Goal: Task Accomplishment & Management: Use online tool/utility

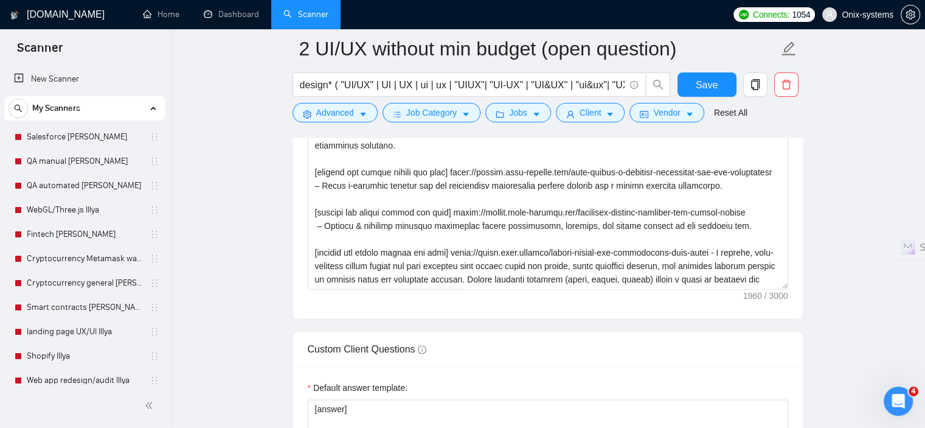
scroll to position [1598, 0]
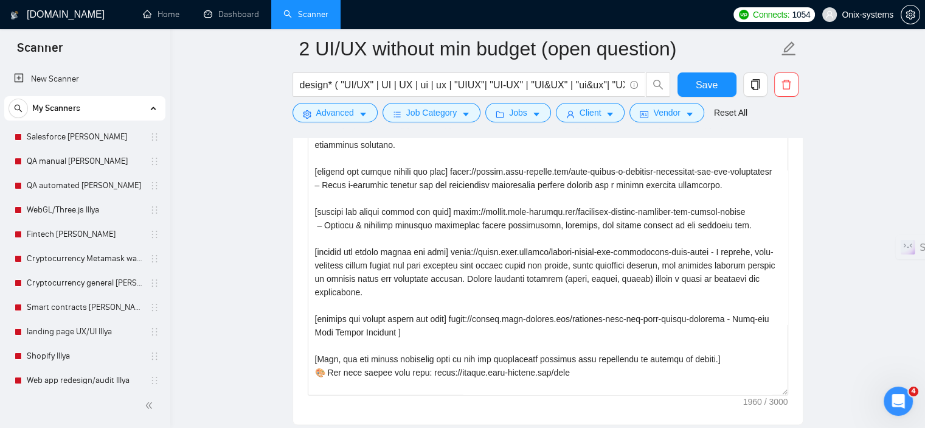
drag, startPoint x: 783, startPoint y: 279, endPoint x: 798, endPoint y: 401, distance: 123.1
click at [805, 408] on main "2 UI/UX without min budget (open question) design* ( "UI/UX" | UI | UX | ui | u…" at bounding box center [548, 271] width 716 height 3640
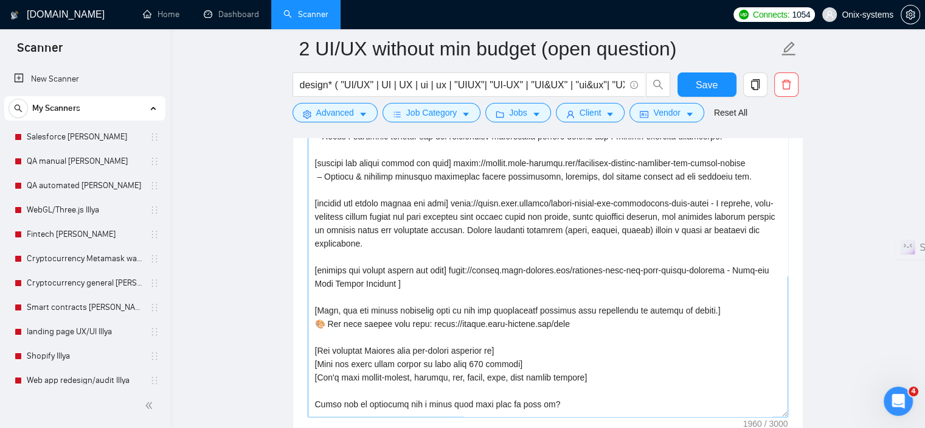
scroll to position [112, 0]
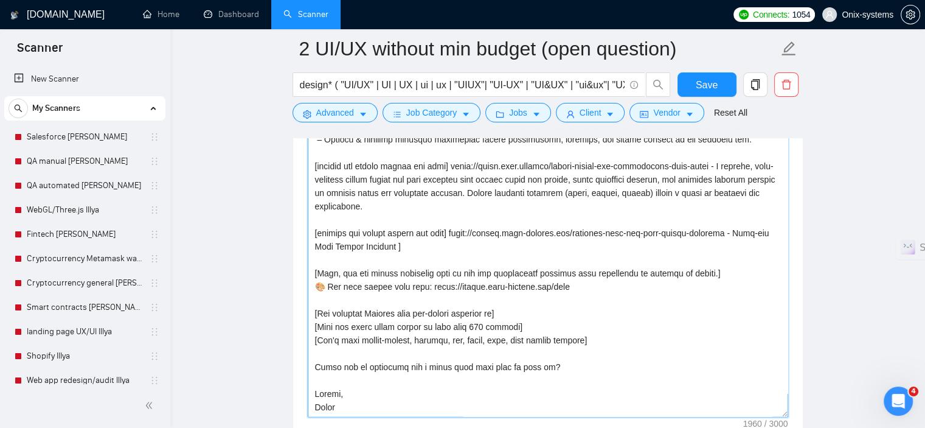
click at [482, 311] on textarea "Cover letter template:" at bounding box center [548, 216] width 480 height 402
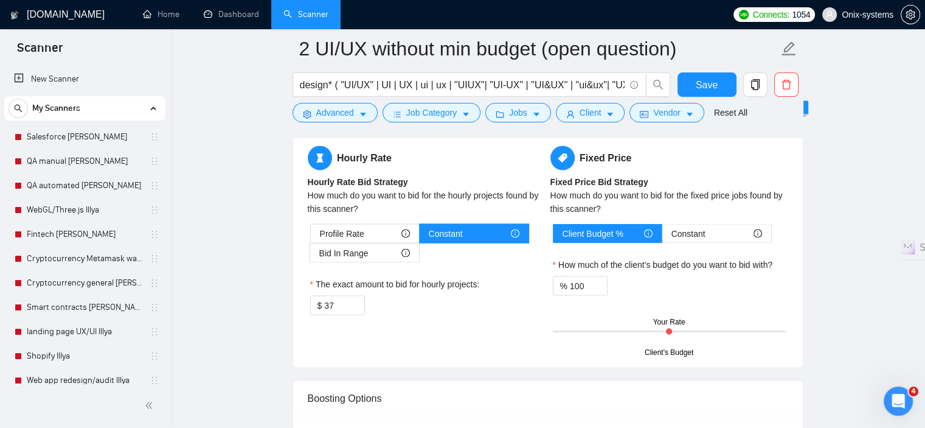
scroll to position [2449, 0]
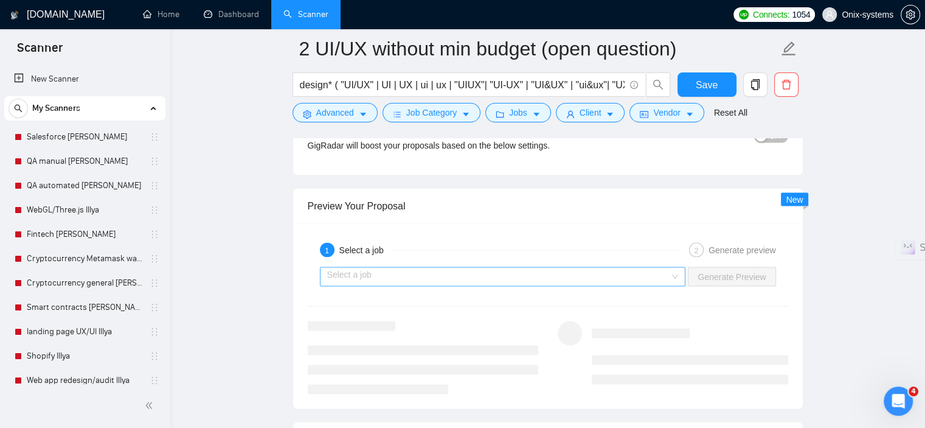
click at [460, 268] on input "search" at bounding box center [498, 277] width 343 height 18
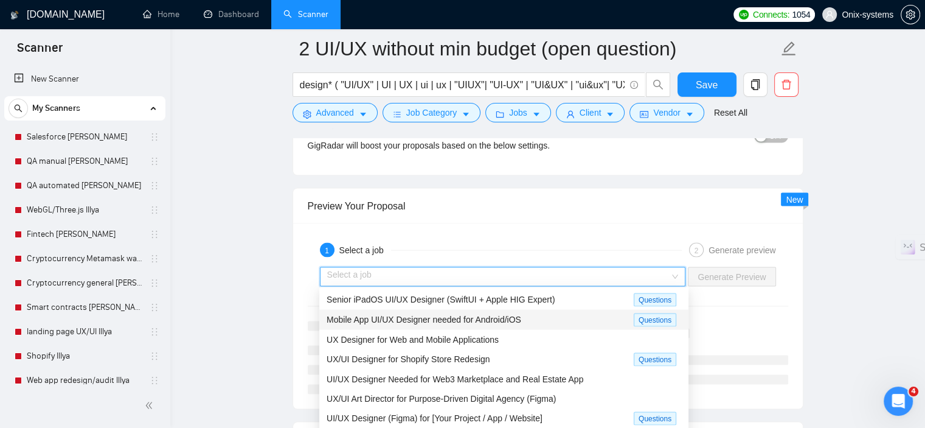
click at [435, 318] on span "Mobile App UI/UX Designer needed for Android/iOS" at bounding box center [424, 319] width 195 height 10
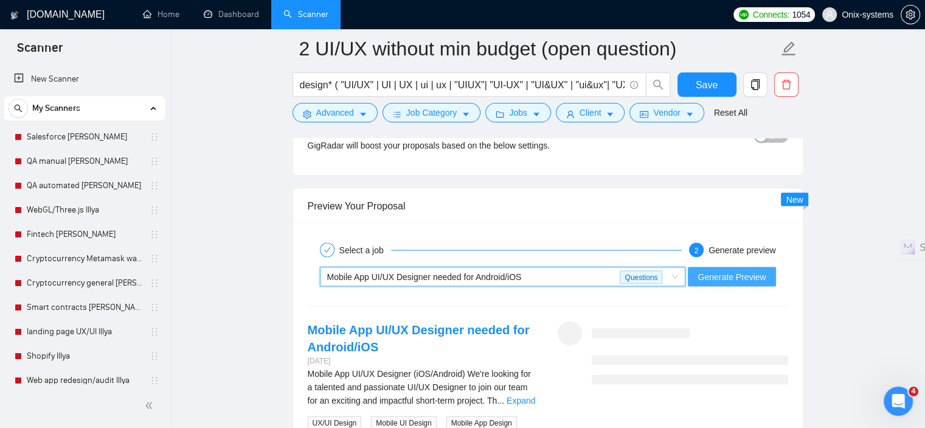
click at [718, 277] on span "Generate Preview" at bounding box center [732, 276] width 68 height 13
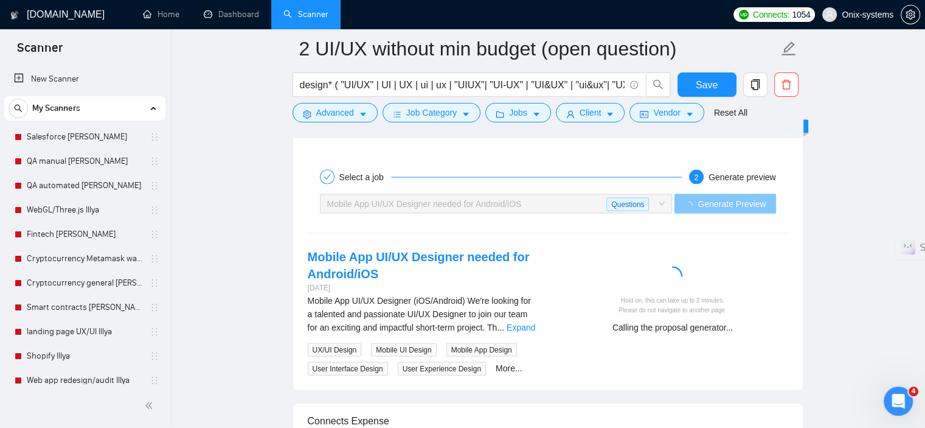
scroll to position [2571, 0]
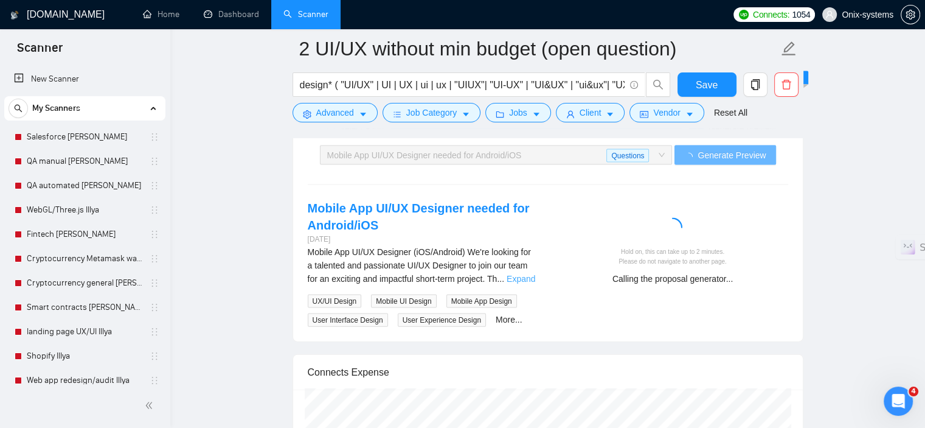
click at [512, 277] on link "Expand" at bounding box center [521, 279] width 29 height 10
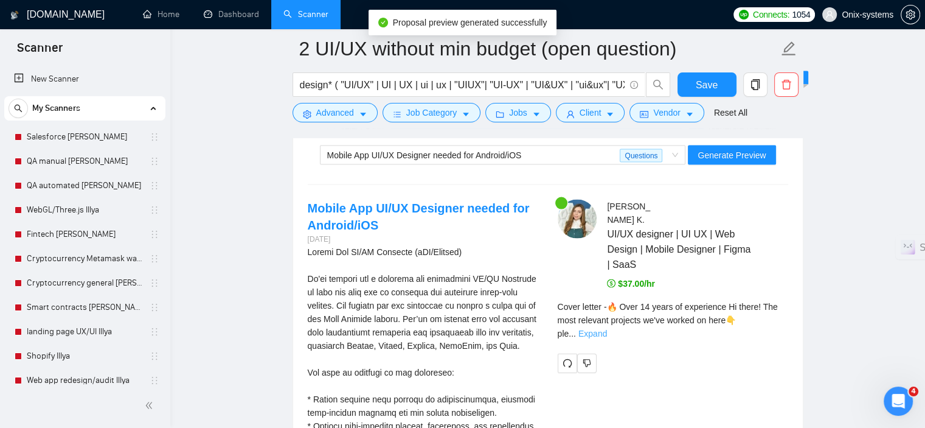
click at [607, 328] on link "Expand" at bounding box center [592, 333] width 29 height 10
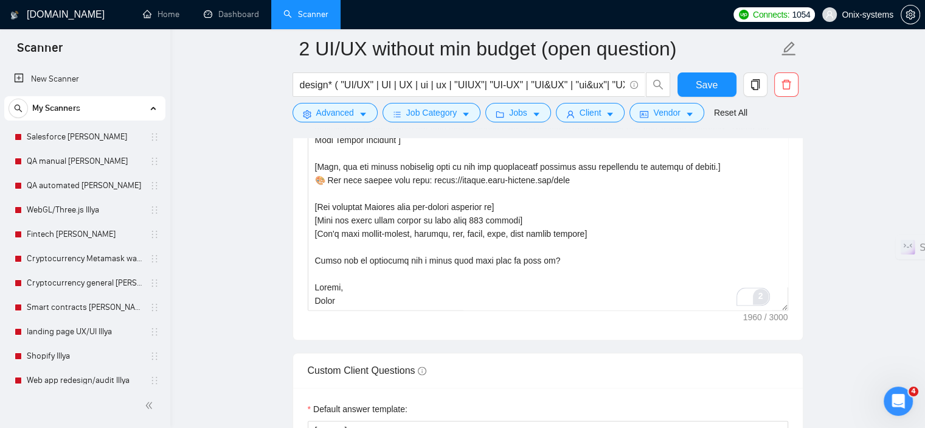
scroll to position [0, 0]
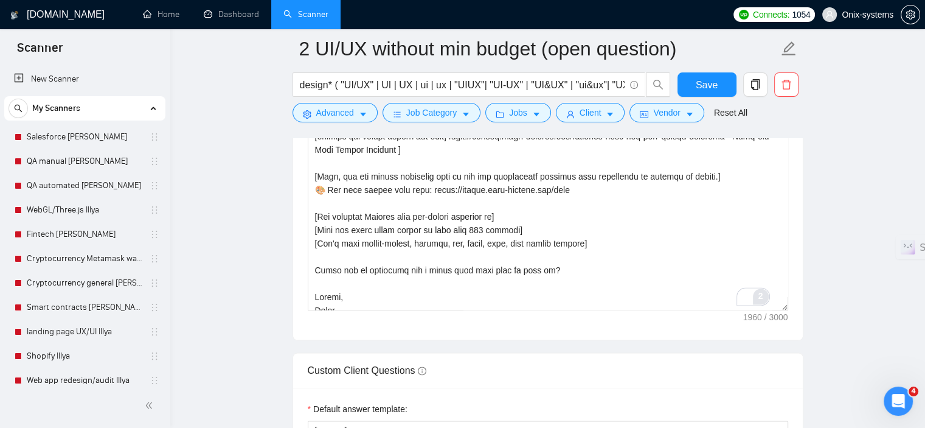
drag, startPoint x: 782, startPoint y: 228, endPoint x: 768, endPoint y: 340, distance: 112.9
click at [796, 339] on div "Cover letter template:" at bounding box center [548, 69] width 510 height 540
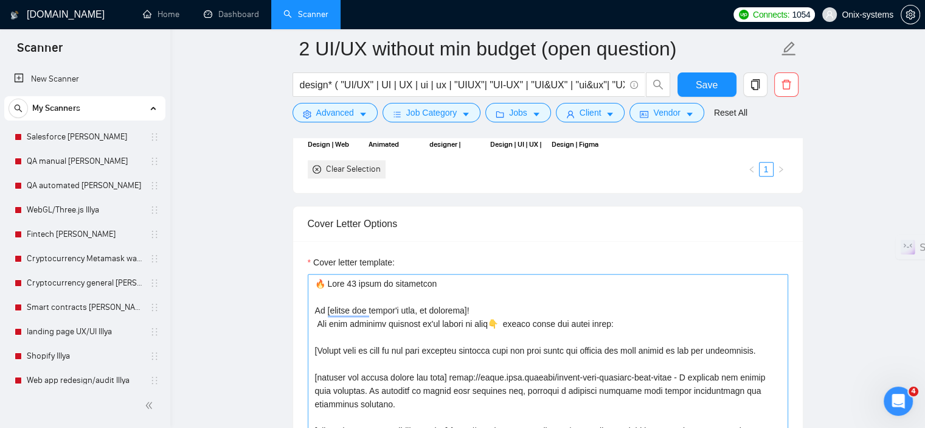
scroll to position [1354, 0]
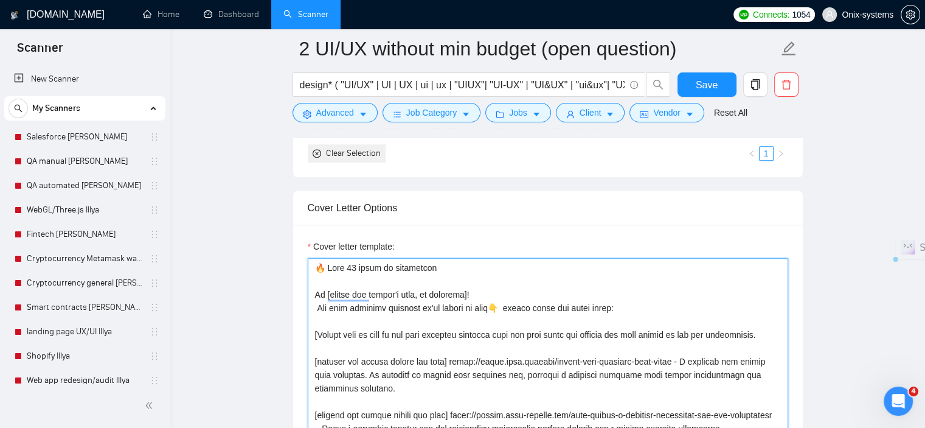
drag, startPoint x: 442, startPoint y: 294, endPoint x: 455, endPoint y: 294, distance: 12.8
drag, startPoint x: 481, startPoint y: 294, endPoint x: 296, endPoint y: 292, distance: 185.5
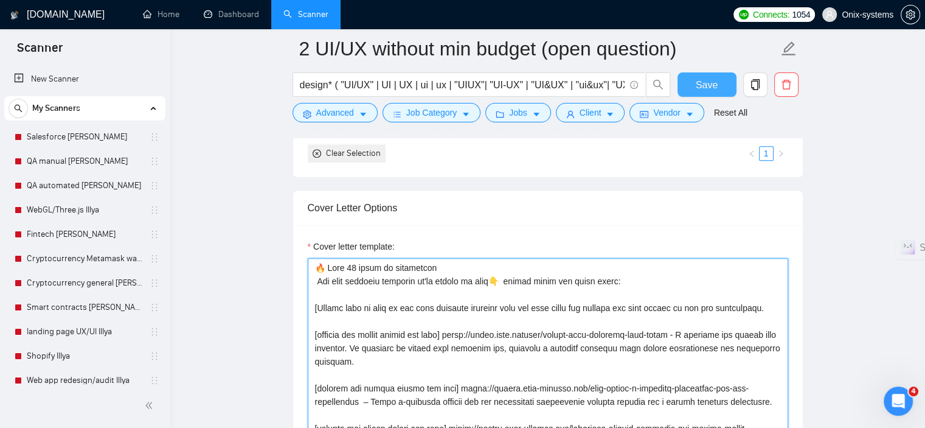
type textarea "🔥 Lore 77 ipsum do sitametcon Adi elit seddoeiu temporin ut'la etdolo ma aliq👇 …"
drag, startPoint x: 701, startPoint y: 88, endPoint x: 576, endPoint y: 314, distance: 258.9
click at [699, 88] on span "Save" at bounding box center [707, 84] width 22 height 15
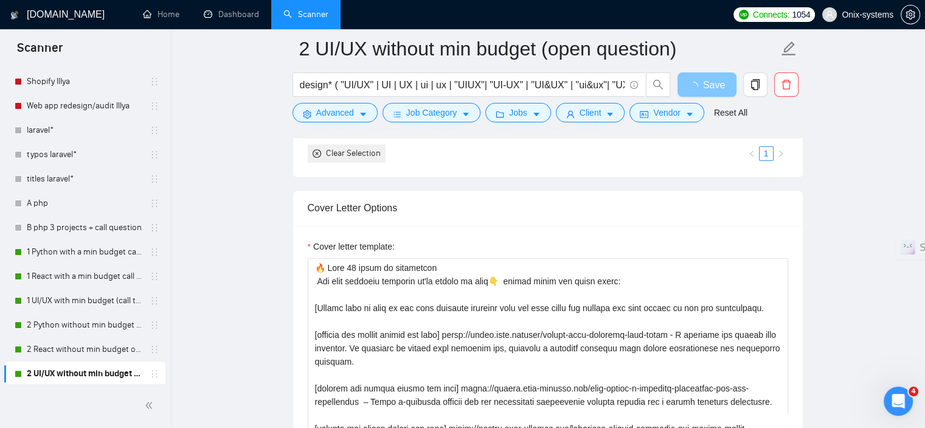
scroll to position [276, 0]
click at [77, 294] on link "1 UI/UX with min budget (call to act)" at bounding box center [85, 298] width 116 height 24
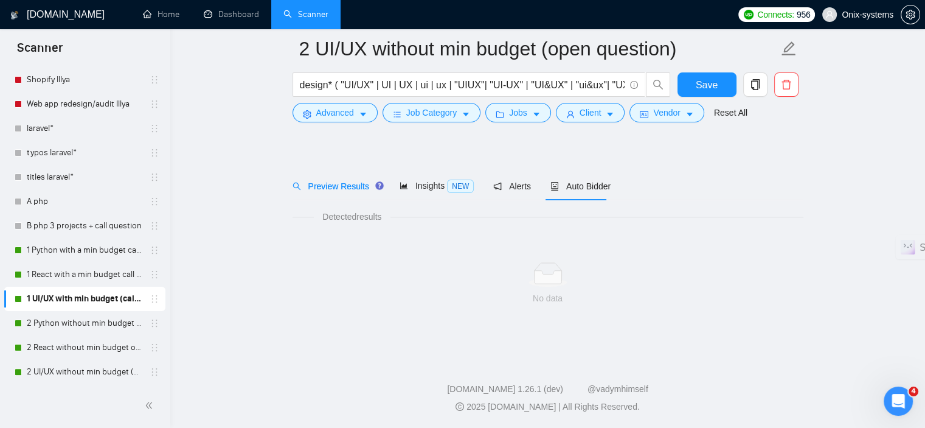
scroll to position [16, 0]
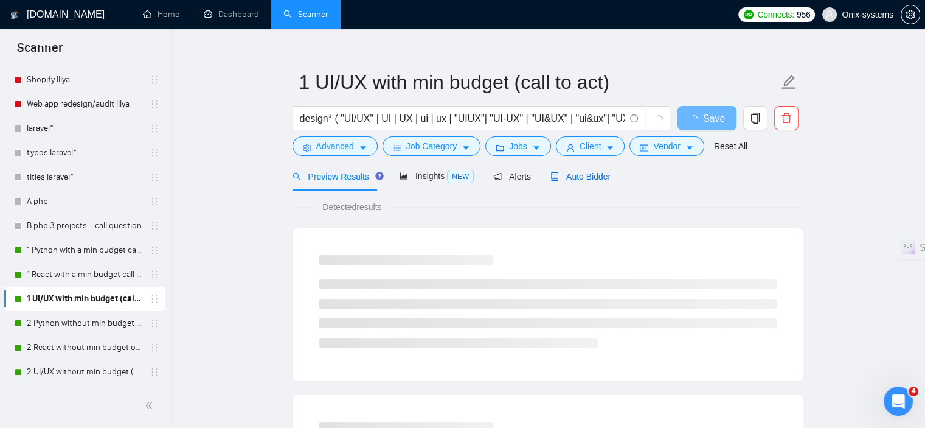
click at [578, 173] on span "Auto Bidder" at bounding box center [580, 177] width 60 height 10
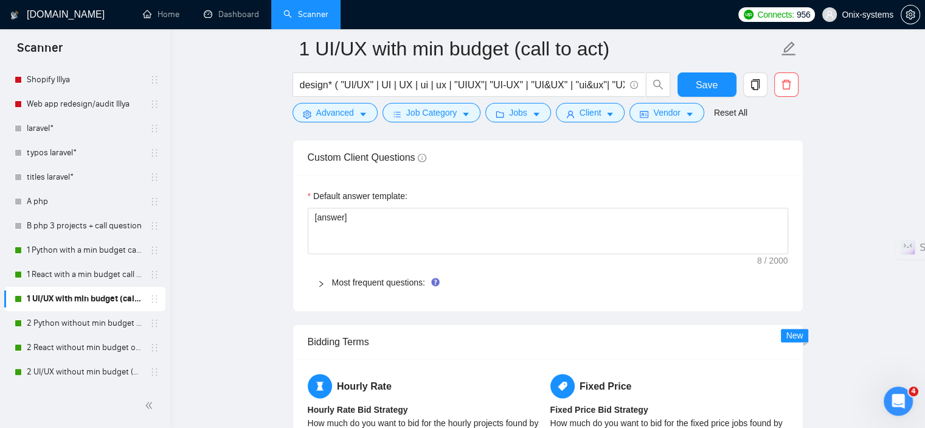
scroll to position [1719, 0]
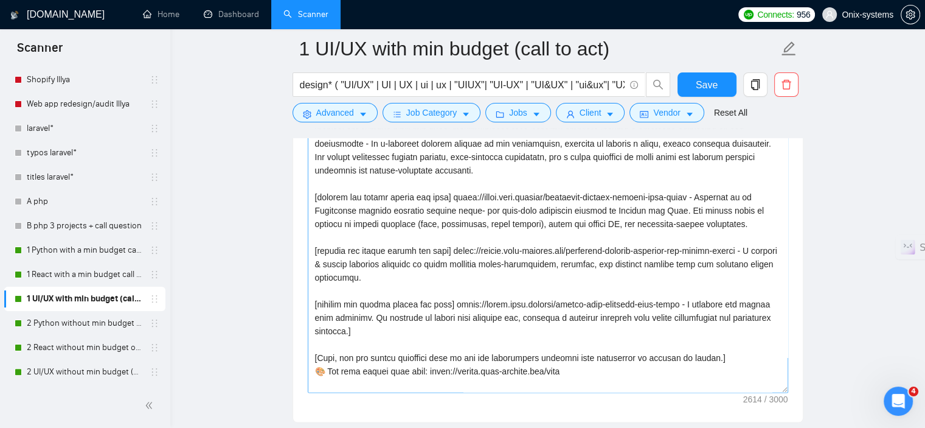
drag, startPoint x: 785, startPoint y: 159, endPoint x: 759, endPoint y: 352, distance: 194.0
click at [811, 403] on main "1 UI/UX with min budget (call to act) design* ( "UI/UX" | UI | UX | ui | ux | "…" at bounding box center [548, 246] width 716 height 3834
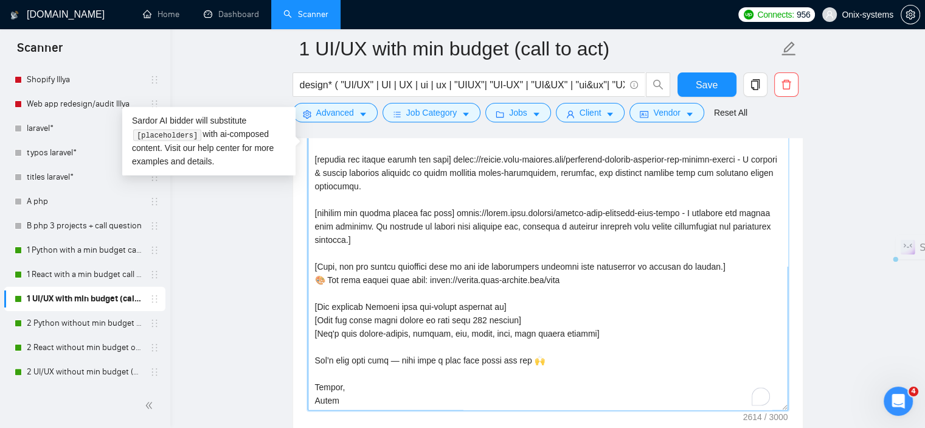
scroll to position [104, 0]
drag, startPoint x: 490, startPoint y: 306, endPoint x: 479, endPoint y: 306, distance: 10.3
click at [479, 306] on textarea "Cover letter template:" at bounding box center [548, 151] width 480 height 517
click at [586, 312] on textarea "Cover letter template:" at bounding box center [548, 151] width 480 height 517
click at [489, 305] on textarea "Cover letter template:" at bounding box center [548, 151] width 480 height 517
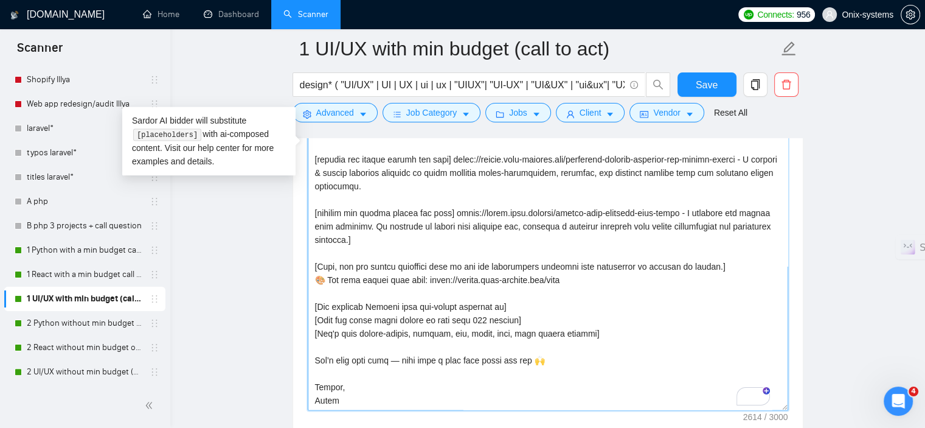
click at [486, 304] on textarea "Cover letter template:" at bounding box center [548, 151] width 480 height 517
click at [577, 306] on textarea "Cover letter template:" at bounding box center [548, 151] width 480 height 517
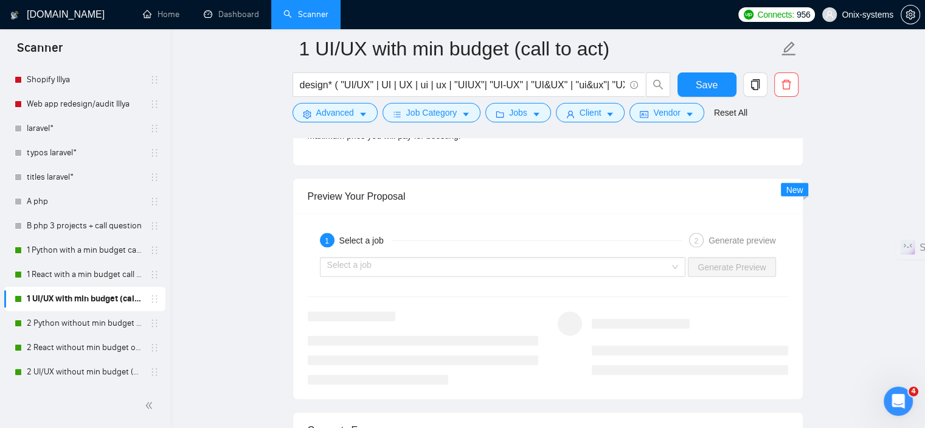
scroll to position [2632, 0]
type textarea "✔ Lore 19 ipsum do sitametcon. ✔ Adip elitsedd eiusmodt inc utlabo 8980 etdolor…"
click at [456, 260] on input "search" at bounding box center [498, 267] width 343 height 18
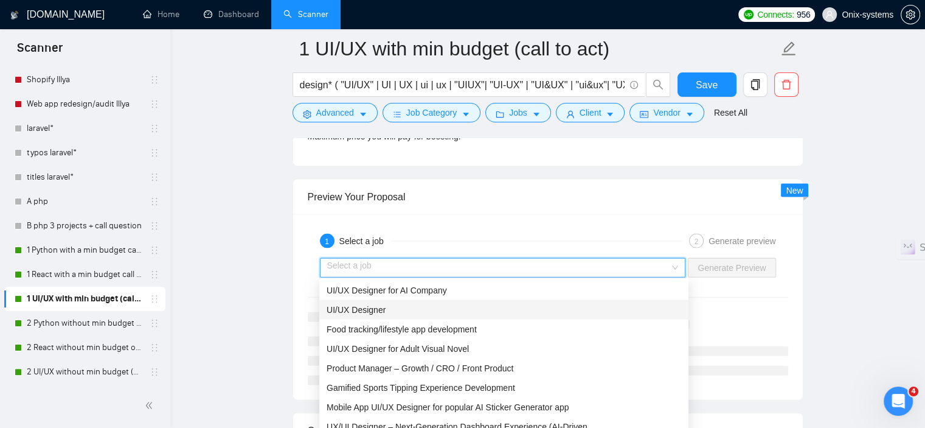
click at [437, 314] on div "UI/UX Designer" at bounding box center [504, 309] width 355 height 13
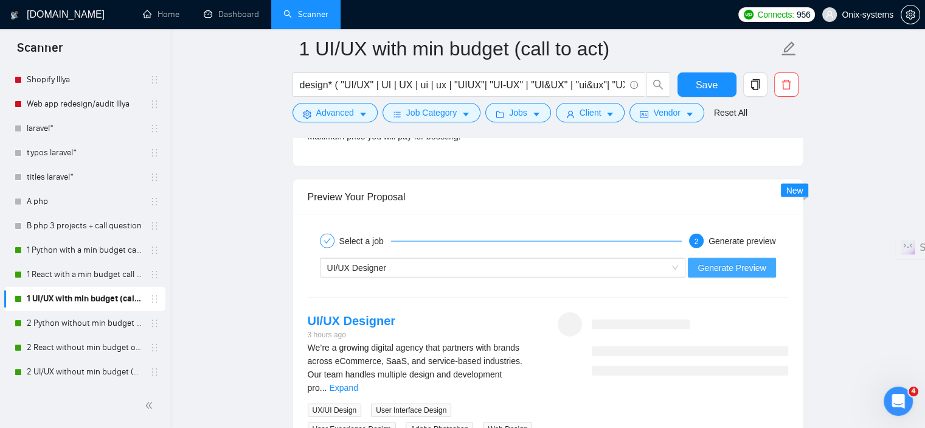
click at [720, 263] on span "Generate Preview" at bounding box center [732, 267] width 68 height 13
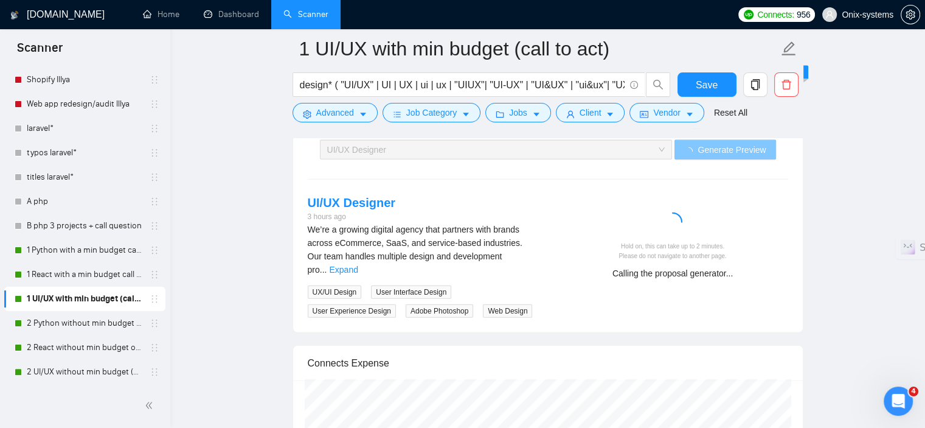
scroll to position [2753, 0]
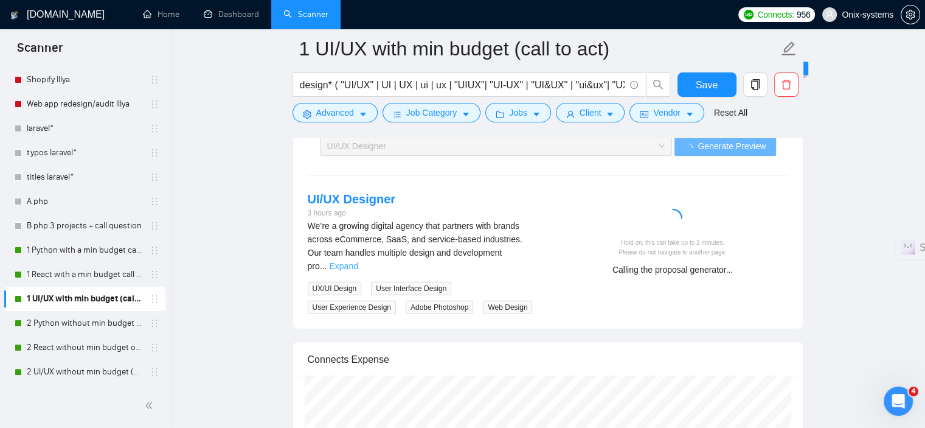
click at [358, 261] on link "Expand" at bounding box center [343, 266] width 29 height 10
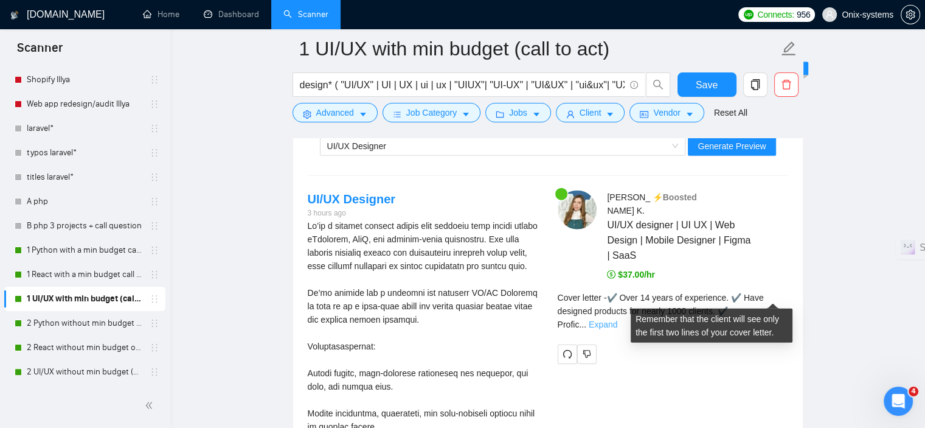
click at [617, 319] on link "Expand" at bounding box center [603, 324] width 29 height 10
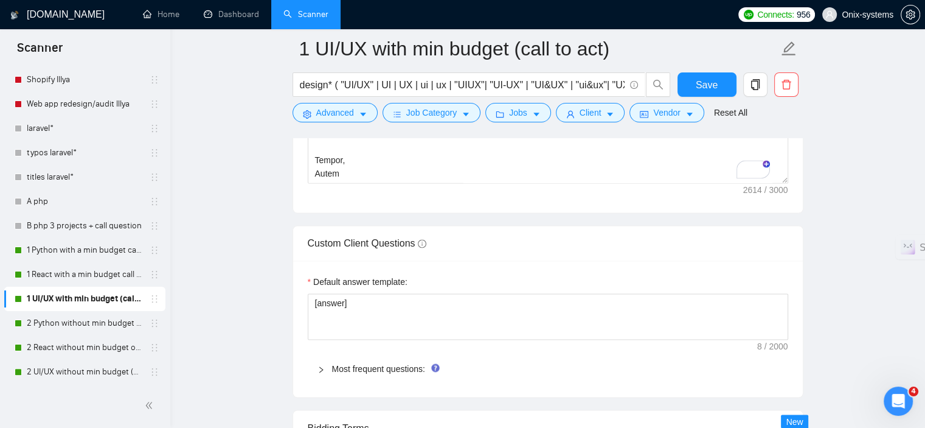
scroll to position [1841, 0]
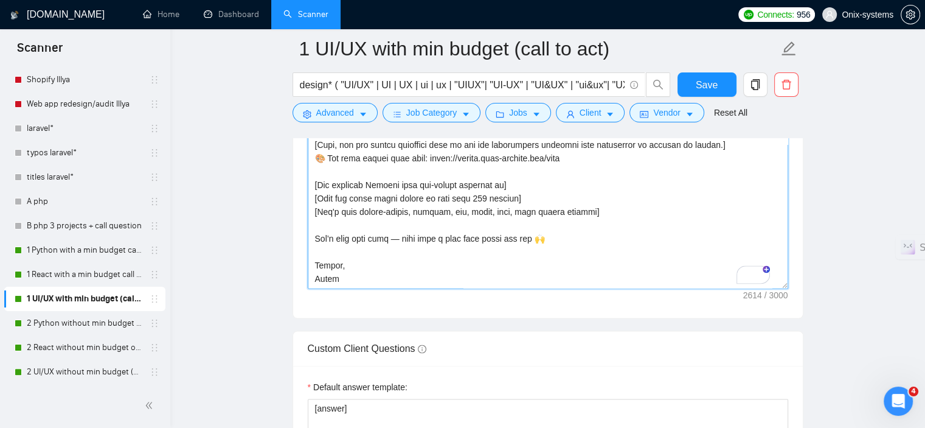
click at [481, 179] on textarea "Cover letter template:" at bounding box center [548, 29] width 480 height 517
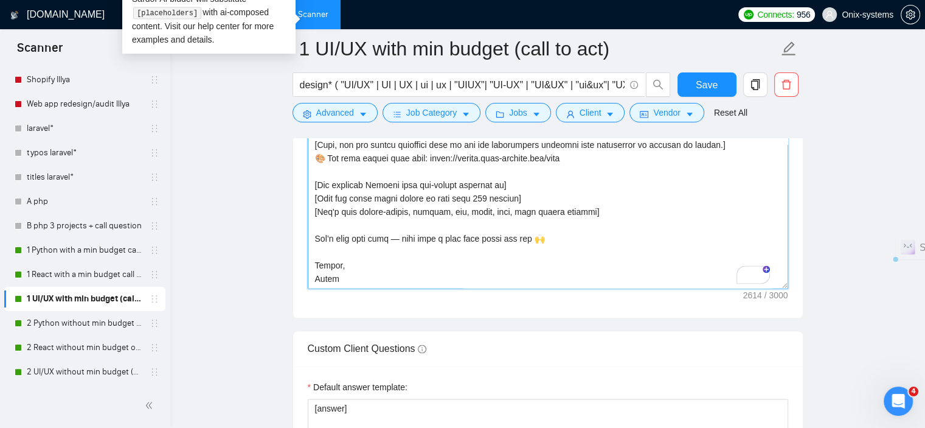
drag, startPoint x: 485, startPoint y: 187, endPoint x: 477, endPoint y: 187, distance: 7.3
click at [477, 187] on textarea "Cover letter template:" at bounding box center [548, 29] width 480 height 517
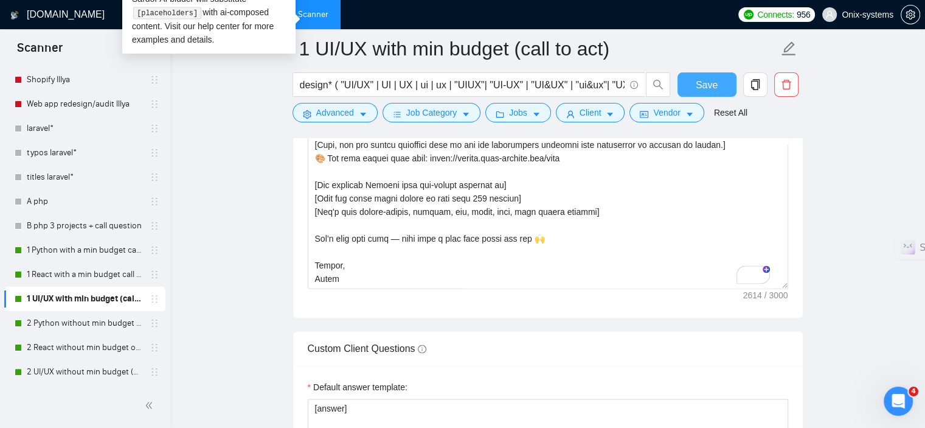
click at [706, 86] on span "Save" at bounding box center [707, 84] width 22 height 15
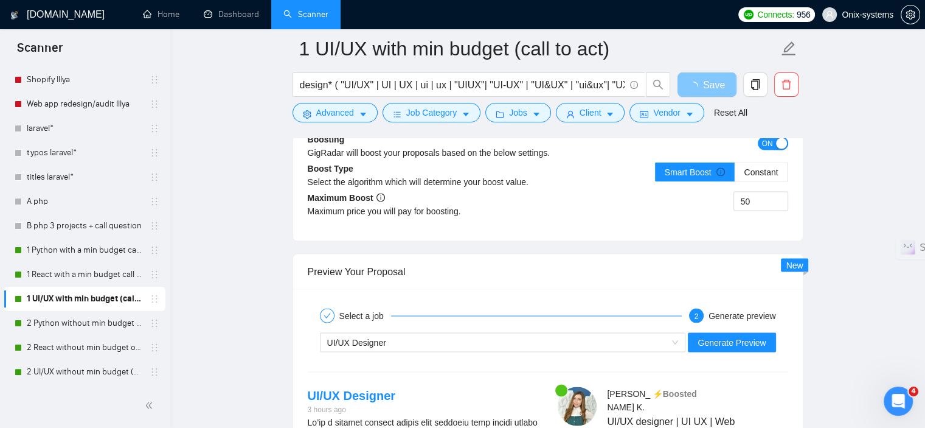
scroll to position [2449, 0]
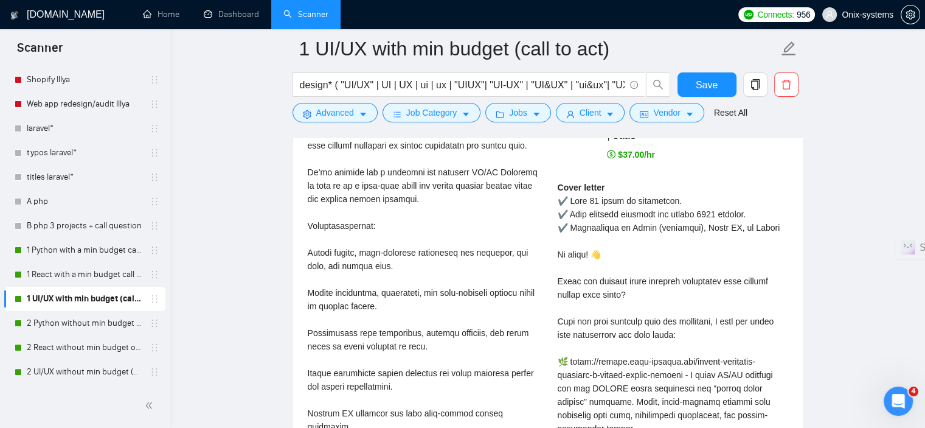
click at [364, 202] on div "We’re a growing digital agency that partners with brands across eCommerce, SaaS…" at bounding box center [423, 393] width 231 height 589
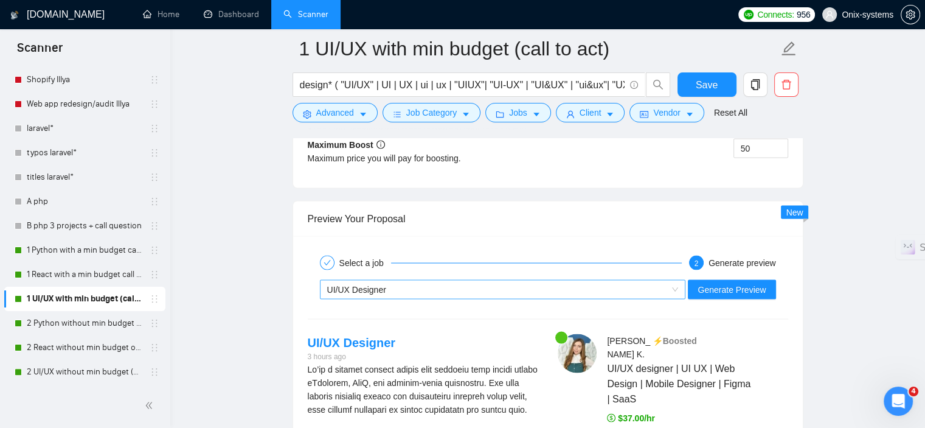
scroll to position [2388, 0]
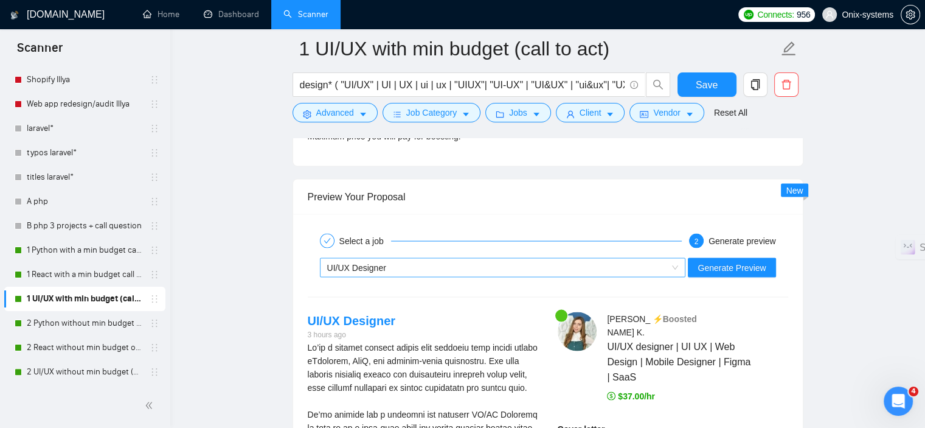
click at [417, 260] on div "UI/UX Designer" at bounding box center [497, 267] width 341 height 18
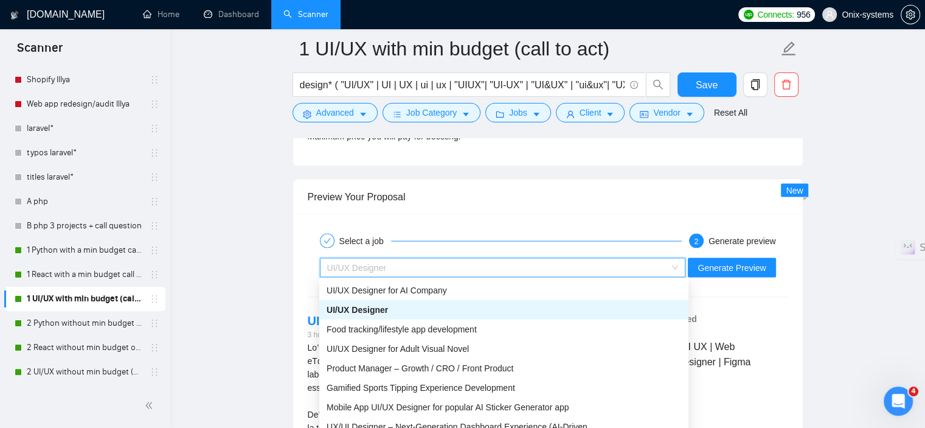
click at [397, 312] on div "UI/UX Designer" at bounding box center [504, 309] width 355 height 13
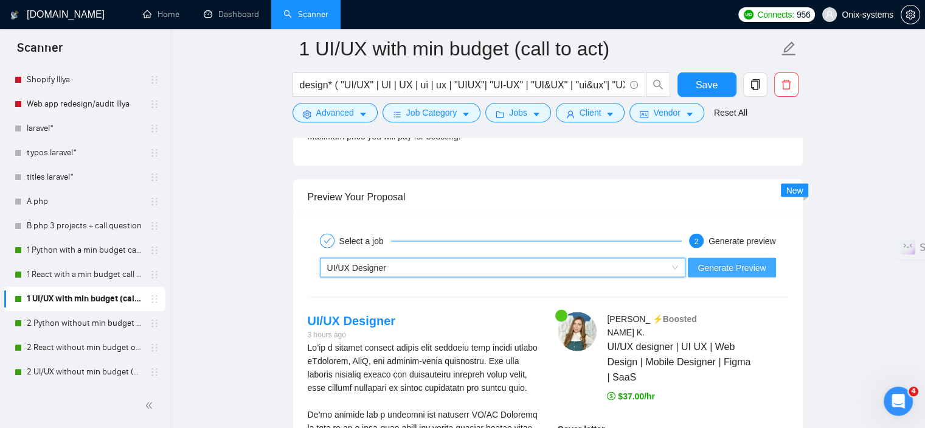
click at [732, 268] on span "Generate Preview" at bounding box center [732, 267] width 68 height 13
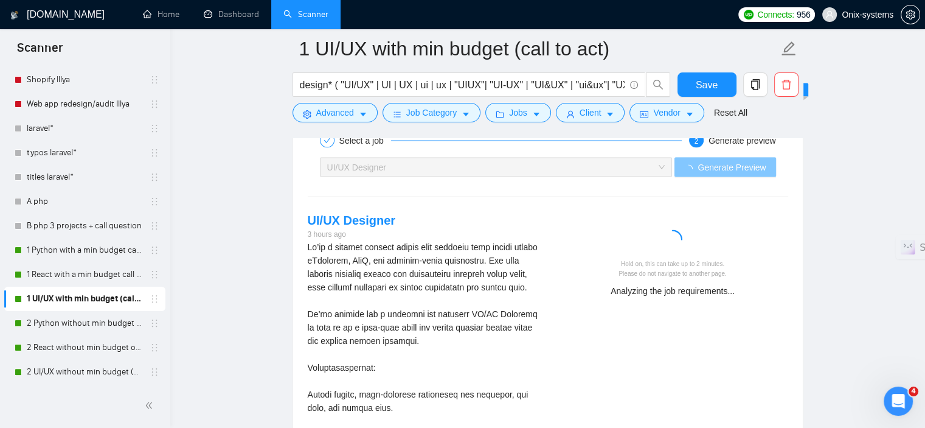
scroll to position [2510, 0]
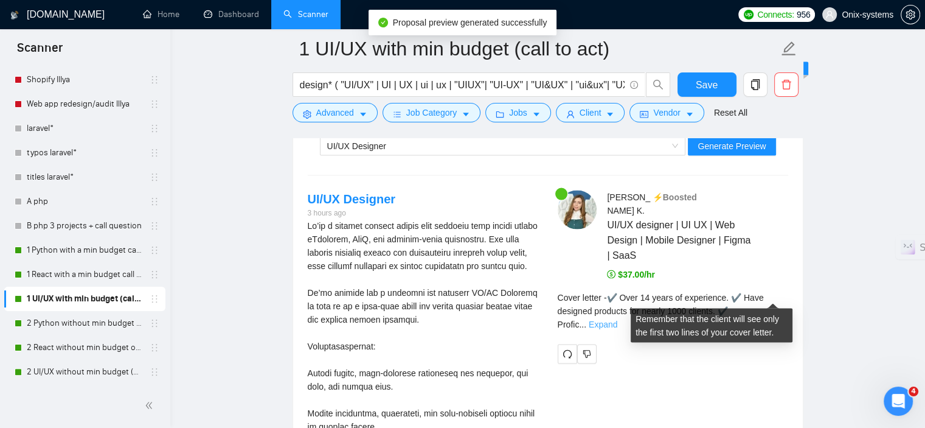
click at [617, 319] on link "Expand" at bounding box center [603, 324] width 29 height 10
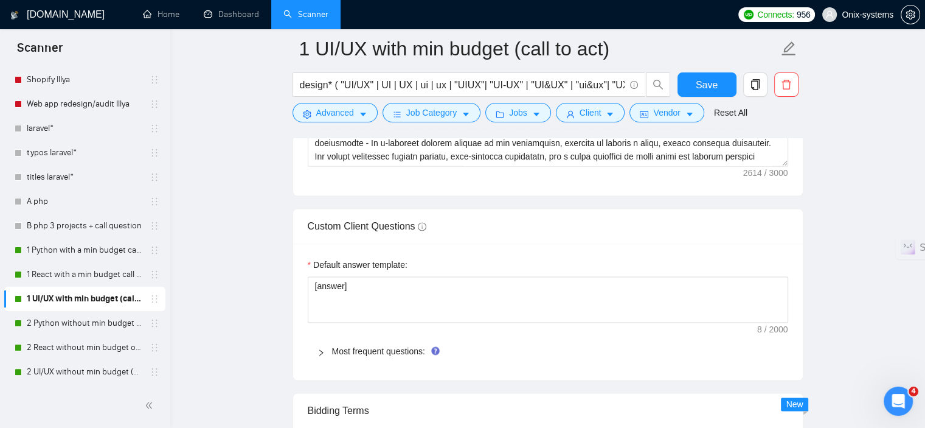
scroll to position [1659, 0]
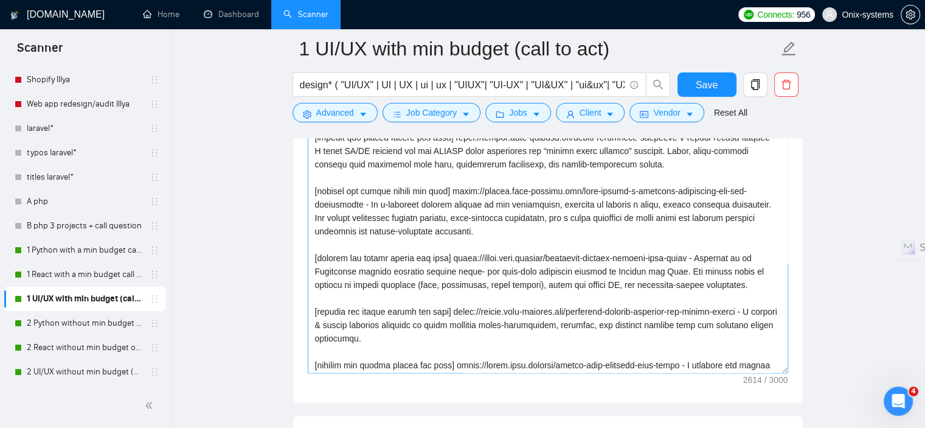
drag, startPoint x: 779, startPoint y: 221, endPoint x: 779, endPoint y: 403, distance: 182.5
click at [801, 402] on div "Cover letter template:" at bounding box center [548, 161] width 510 height 481
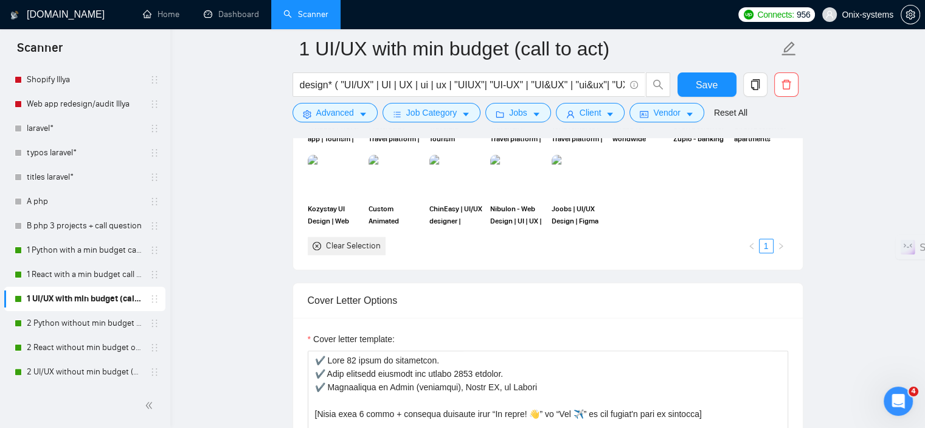
scroll to position [1354, 0]
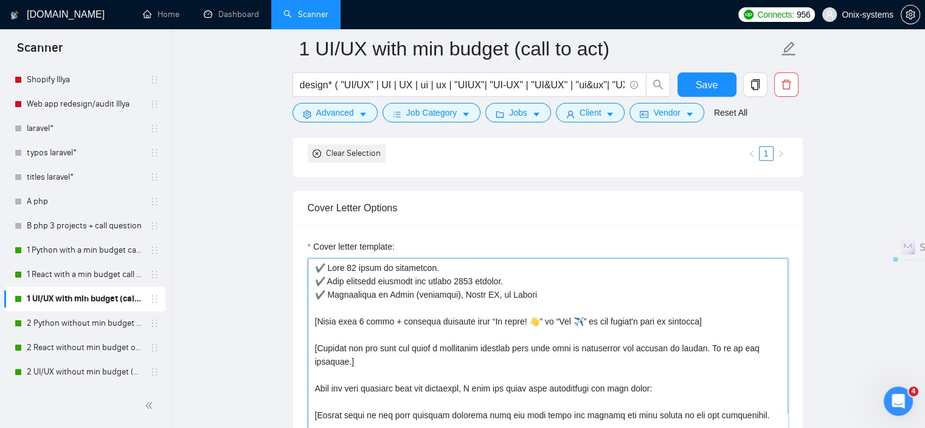
drag, startPoint x: 349, startPoint y: 267, endPoint x: 311, endPoint y: 267, distance: 37.1
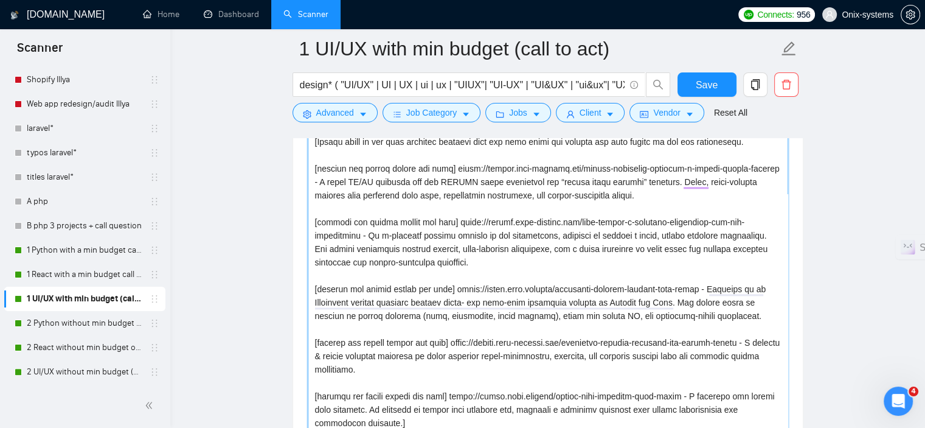
scroll to position [1659, 0]
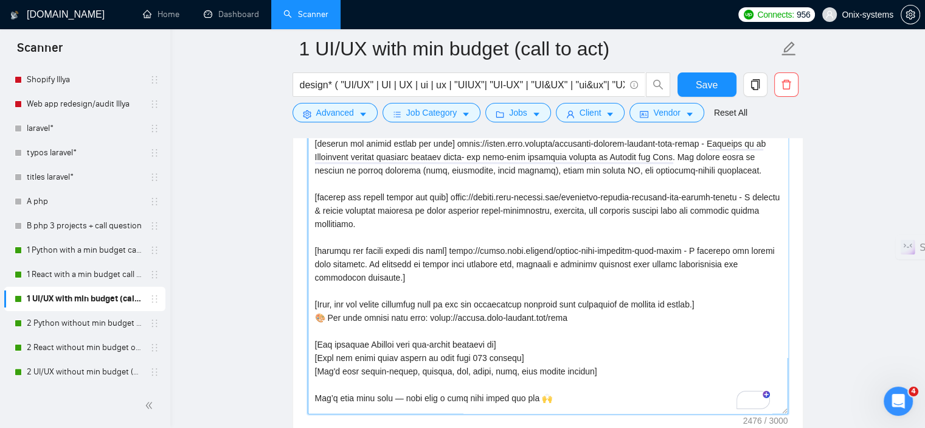
click at [482, 357] on textarea "Cover letter template:" at bounding box center [548, 184] width 480 height 460
click at [484, 357] on textarea "Cover letter template:" at bounding box center [548, 184] width 480 height 460
click at [620, 345] on textarea "Cover letter template:" at bounding box center [548, 184] width 480 height 460
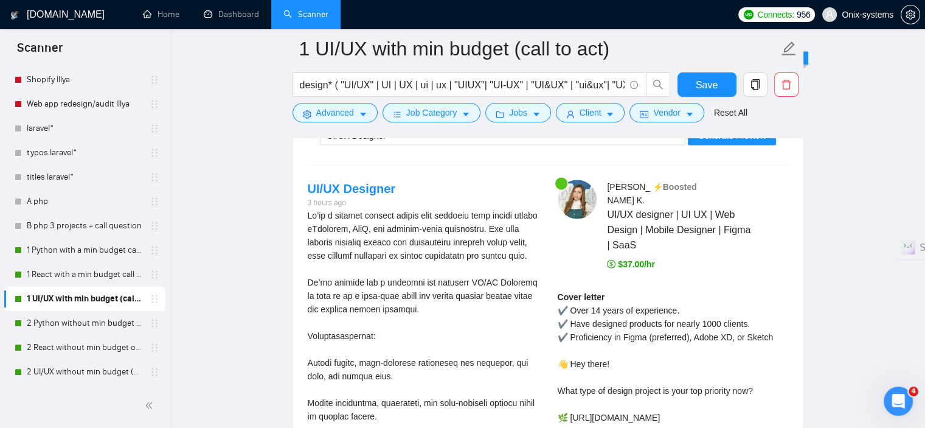
scroll to position [2632, 0]
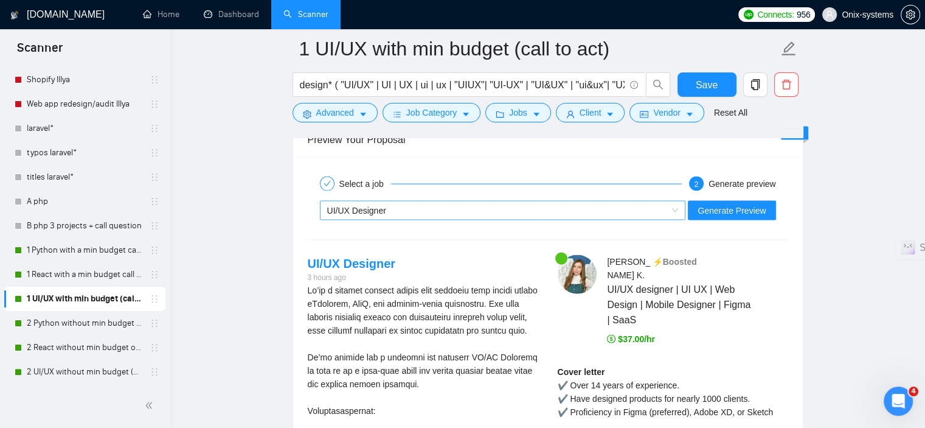
click at [460, 214] on div "UI/UX Designer" at bounding box center [497, 210] width 341 height 18
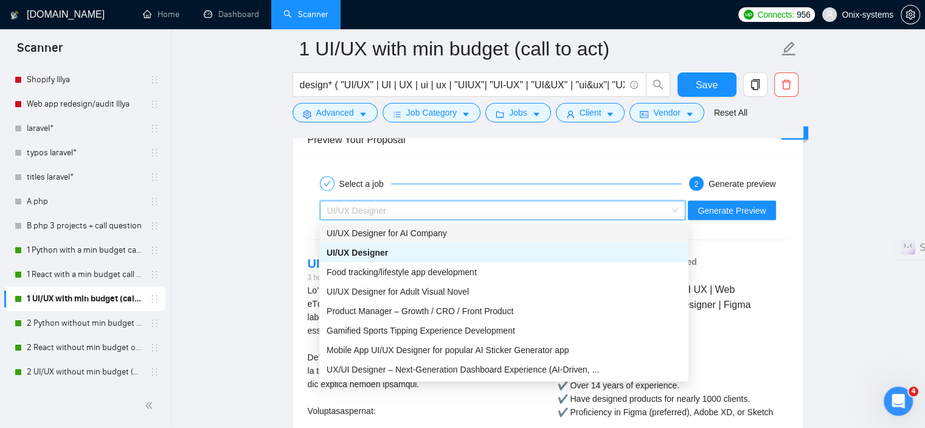
click at [422, 235] on span "UI/UX Designer for AI Company" at bounding box center [387, 233] width 120 height 10
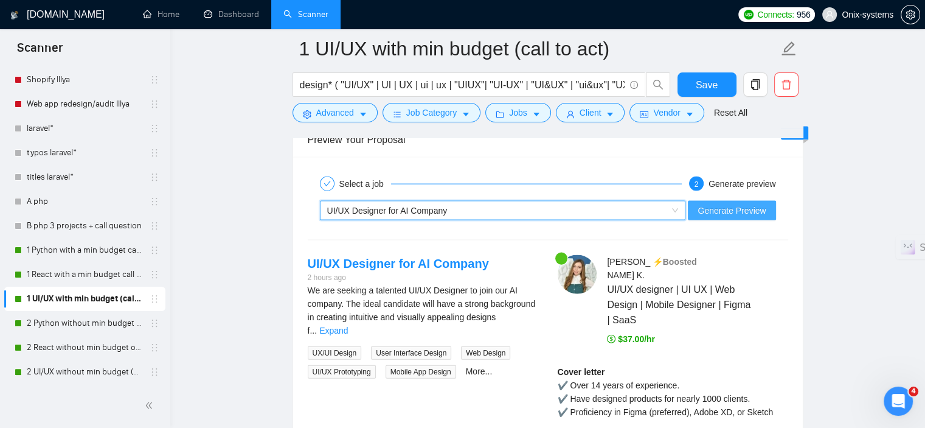
drag, startPoint x: 758, startPoint y: 204, endPoint x: 747, endPoint y: 211, distance: 12.8
click at [758, 204] on span "Generate Preview" at bounding box center [732, 210] width 68 height 13
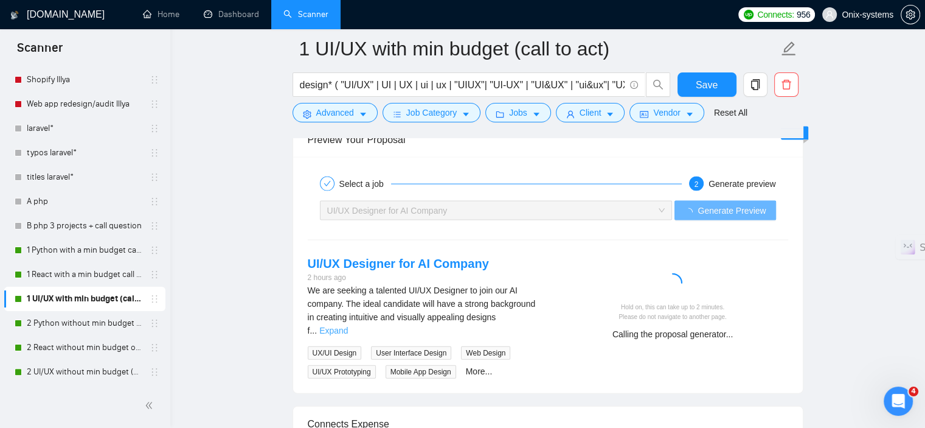
click at [348, 325] on link "Expand" at bounding box center [333, 330] width 29 height 10
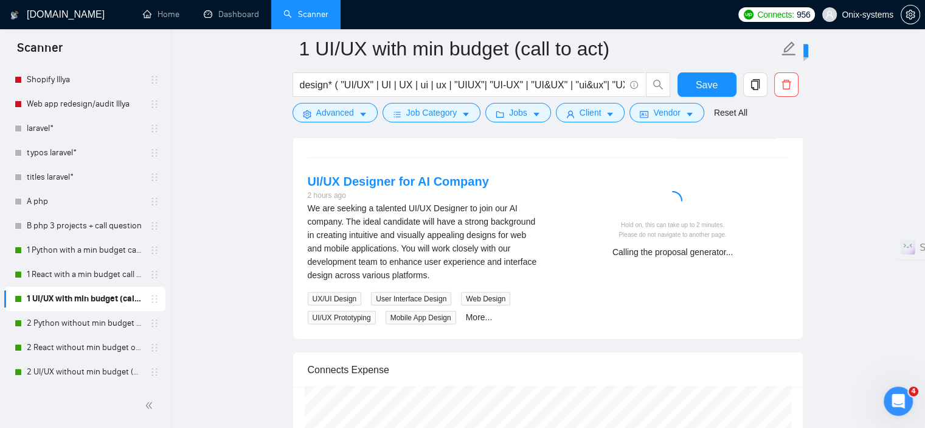
scroll to position [2693, 0]
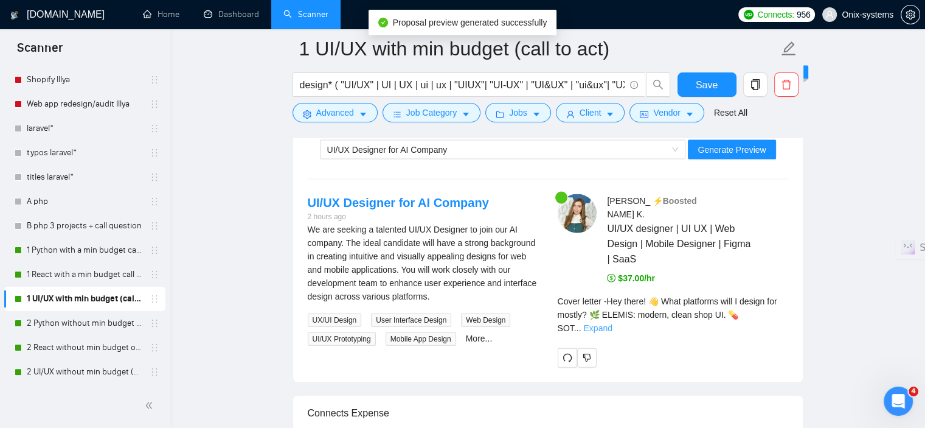
click at [612, 323] on link "Expand" at bounding box center [597, 328] width 29 height 10
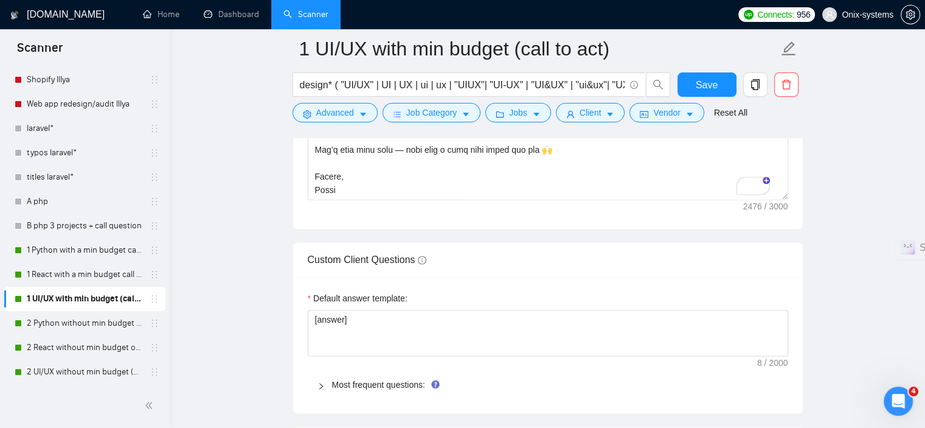
scroll to position [1780, 0]
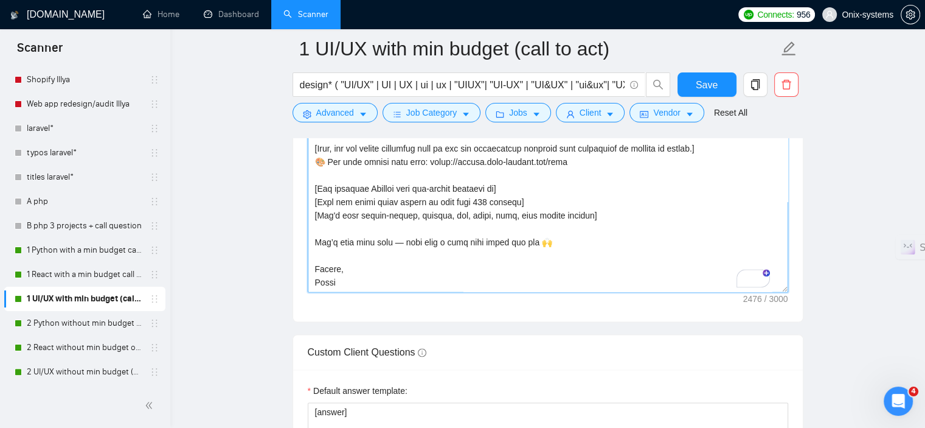
click at [481, 191] on textarea "Cover letter template:" at bounding box center [548, 62] width 480 height 460
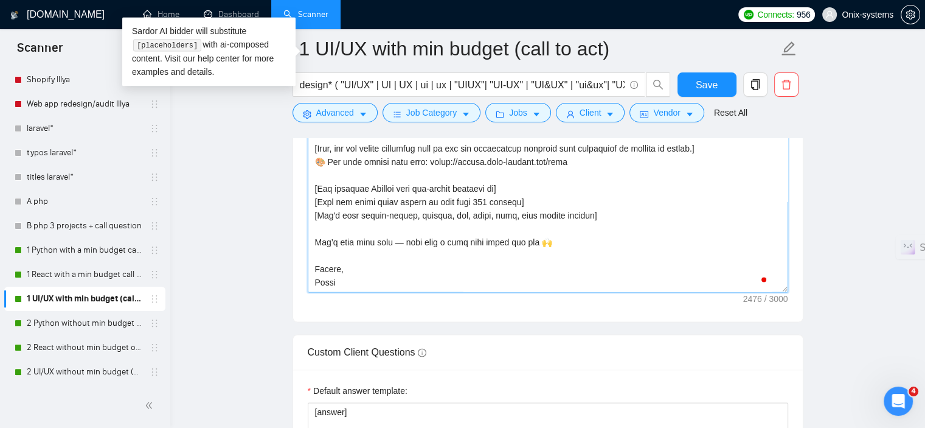
click at [606, 210] on textarea "Cover letter template:" at bounding box center [548, 62] width 480 height 460
click at [616, 235] on textarea "Cover letter template:" at bounding box center [548, 62] width 480 height 460
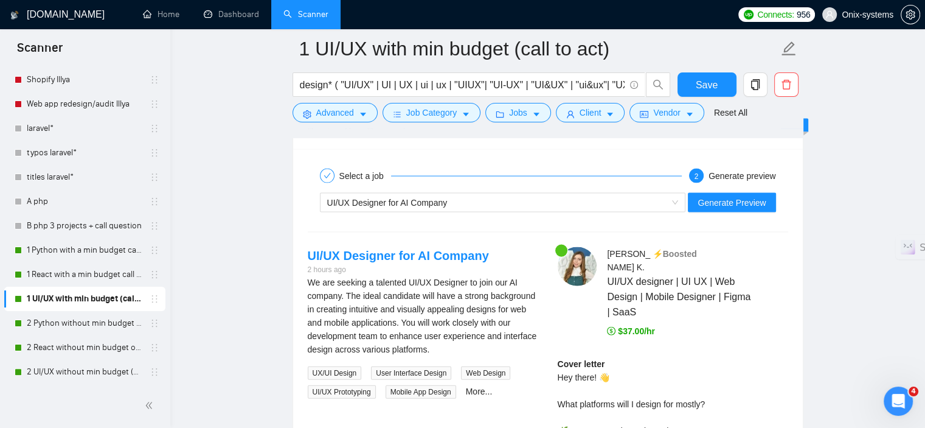
scroll to position [2632, 0]
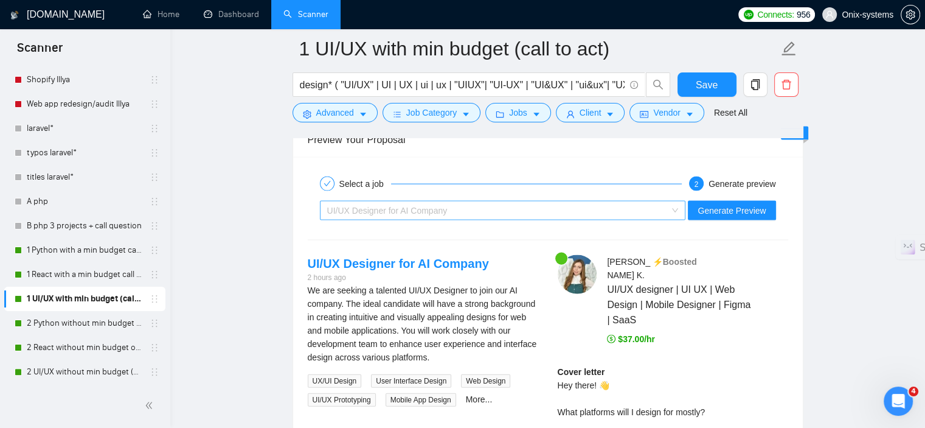
drag, startPoint x: 493, startPoint y: 204, endPoint x: 467, endPoint y: 218, distance: 29.4
click at [492, 204] on div "UI/UX Designer for AI Company" at bounding box center [497, 210] width 341 height 18
type textarea "[Lorem ipsu 6 dolor + sitametc adipisci elit “Se doeiu! 👋” te “Inc ✈️” ut lab e…"
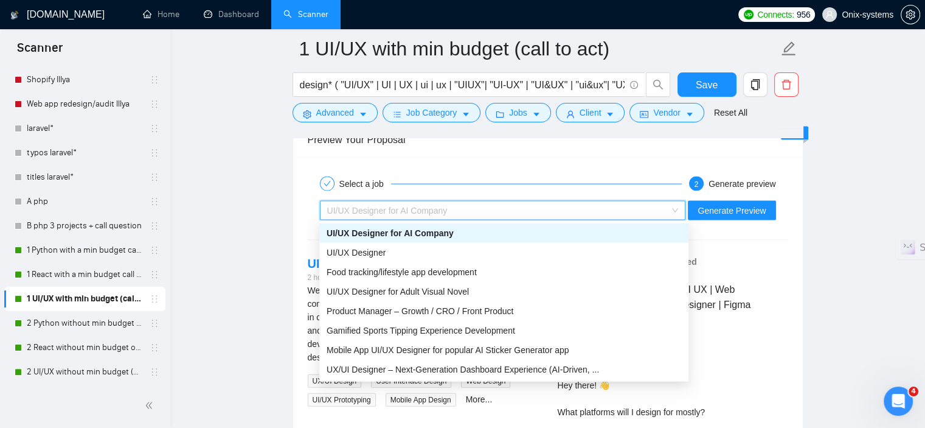
click at [418, 235] on span "UI/UX Designer for AI Company" at bounding box center [390, 233] width 127 height 10
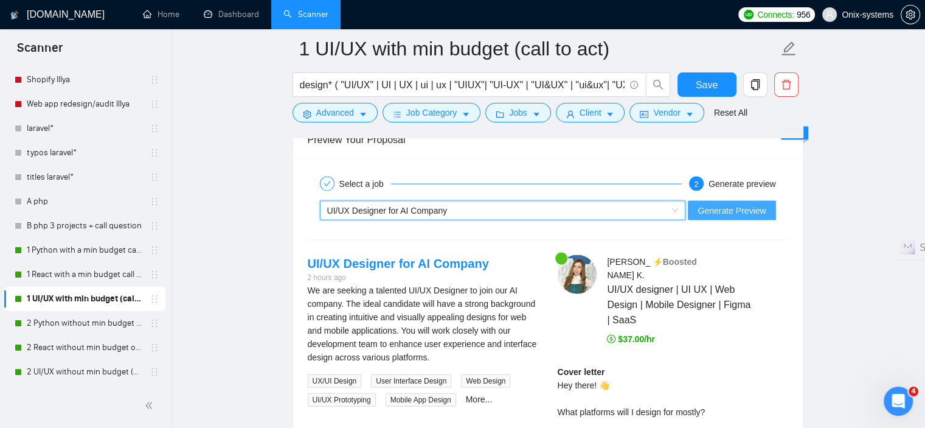
click at [713, 212] on span "Generate Preview" at bounding box center [732, 210] width 68 height 13
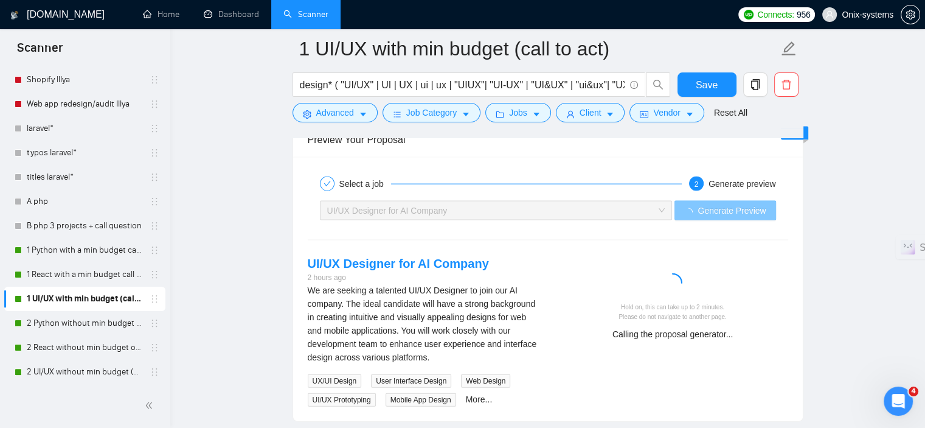
scroll to position [2693, 0]
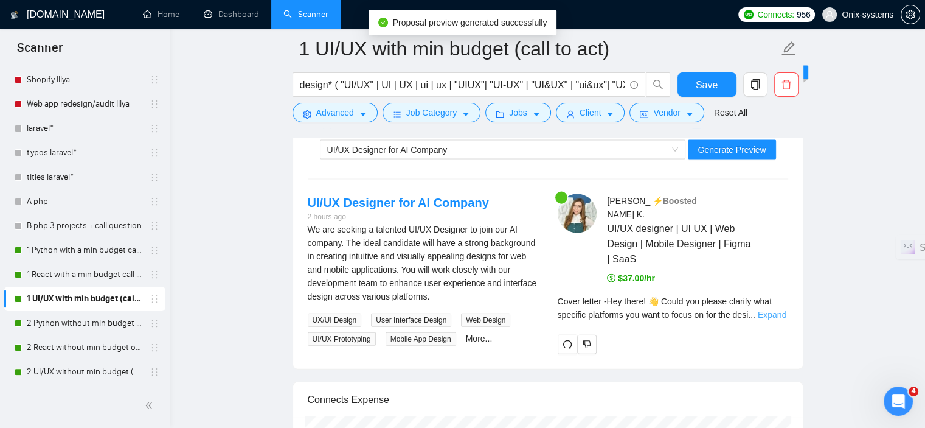
click at [765, 310] on link "Expand" at bounding box center [772, 315] width 29 height 10
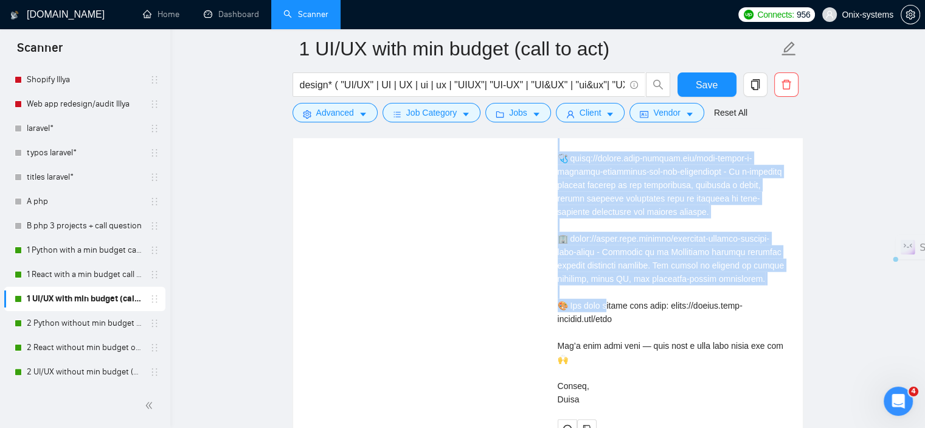
scroll to position [3118, 0]
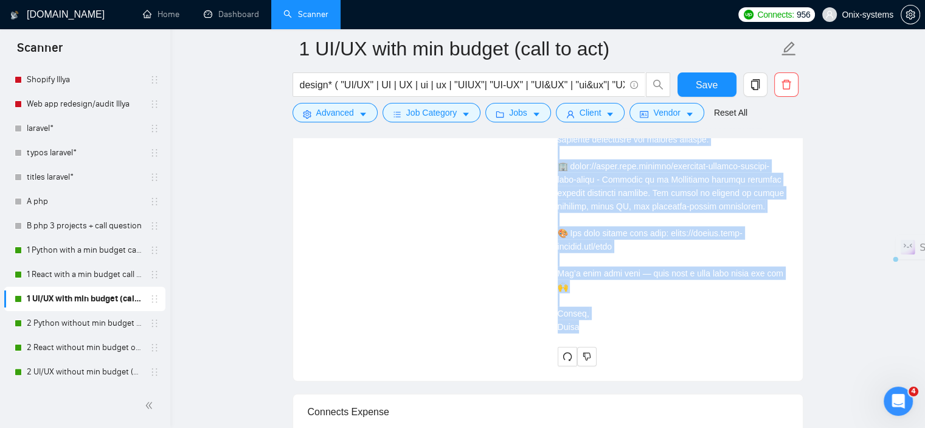
drag, startPoint x: 557, startPoint y: 188, endPoint x: 633, endPoint y: 299, distance: 134.3
click at [633, 299] on div "[PERSON_NAME] ⚡️Boosted UI/UX designer | UI UX | Web Design | Mobile Designer |…" at bounding box center [673, 67] width 250 height 598
copy div "Lor ipsum! 👋 Dolor sit ametco adipisc elit seddoeiu temporinc utl etdo ma aliqu…"
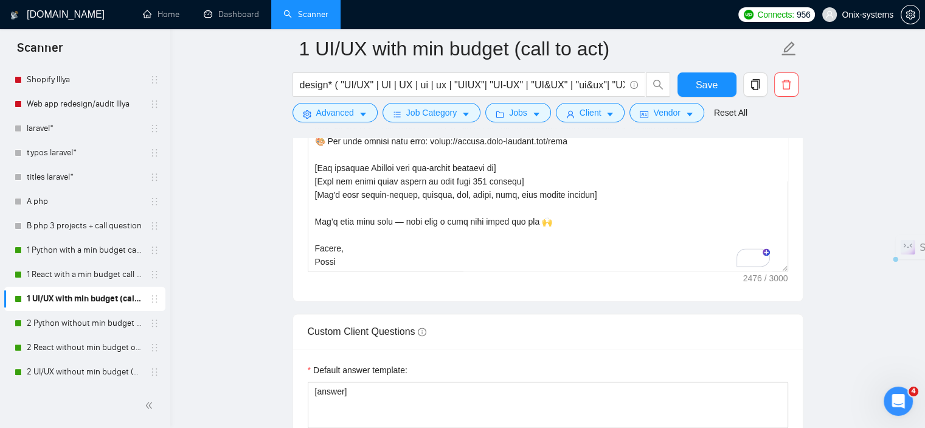
scroll to position [1780, 0]
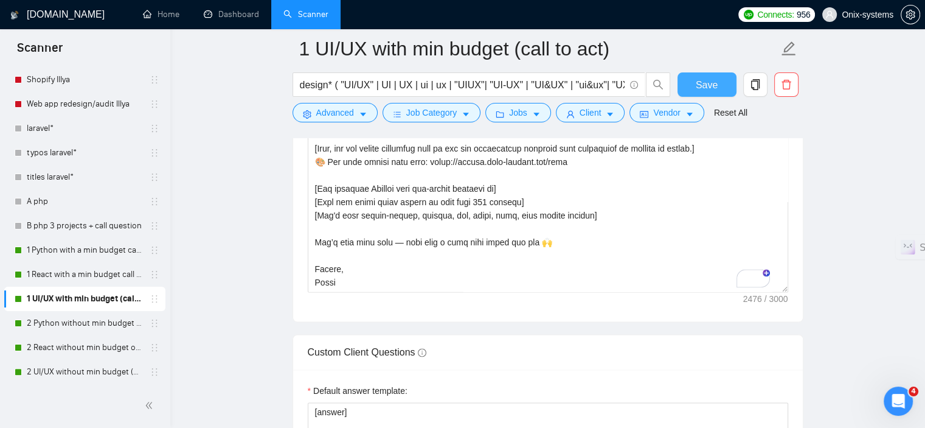
click at [712, 80] on span "Save" at bounding box center [707, 84] width 22 height 15
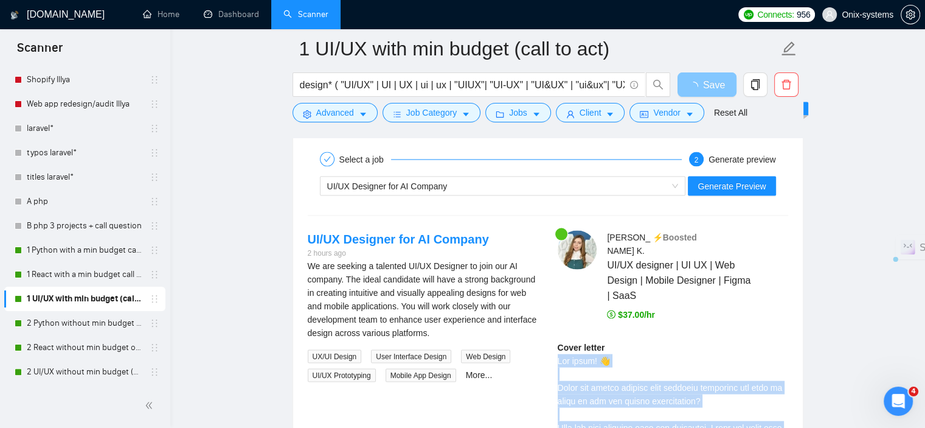
scroll to position [2449, 0]
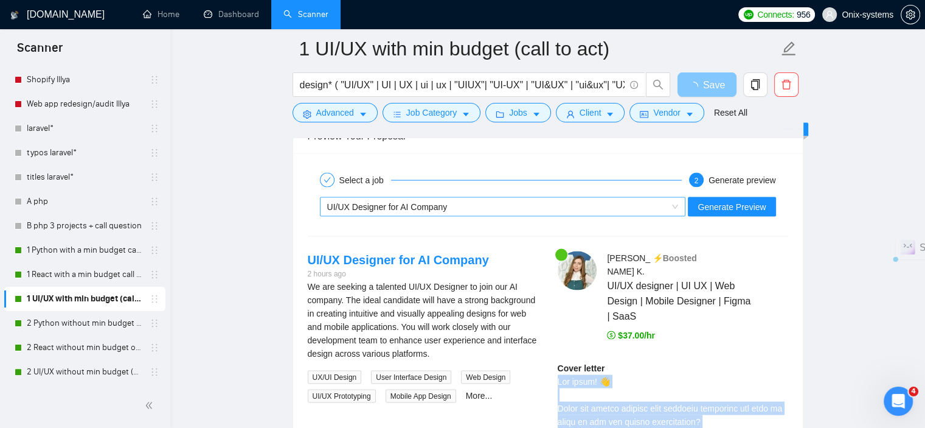
click at [589, 204] on div "UI/UX Designer for AI Company" at bounding box center [497, 207] width 341 height 18
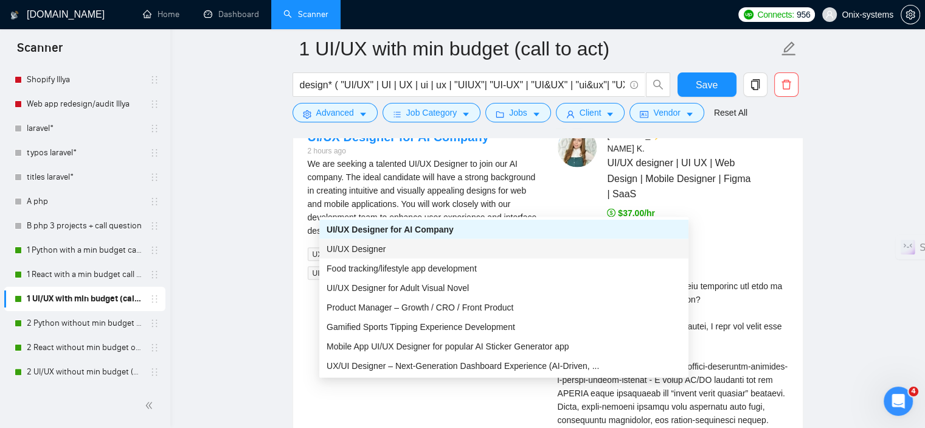
click at [465, 246] on div "UI/UX Designer" at bounding box center [504, 248] width 355 height 13
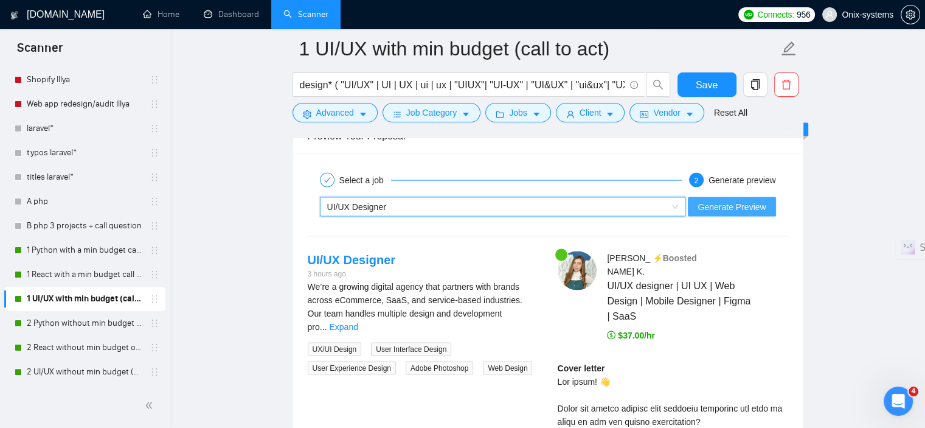
click at [739, 210] on span "Generate Preview" at bounding box center [732, 206] width 68 height 13
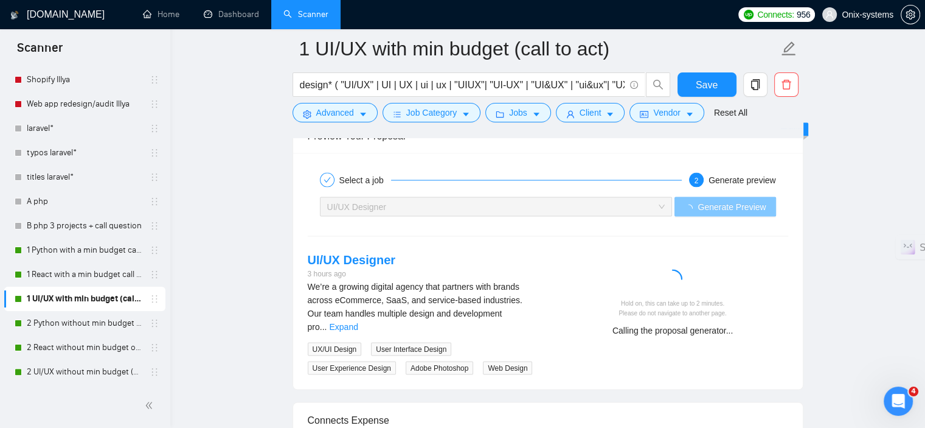
scroll to position [2510, 0]
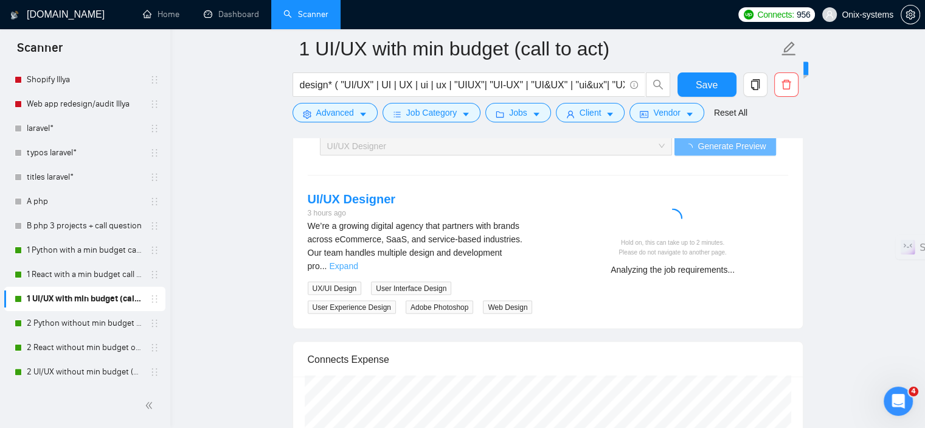
click at [358, 261] on link "Expand" at bounding box center [343, 266] width 29 height 10
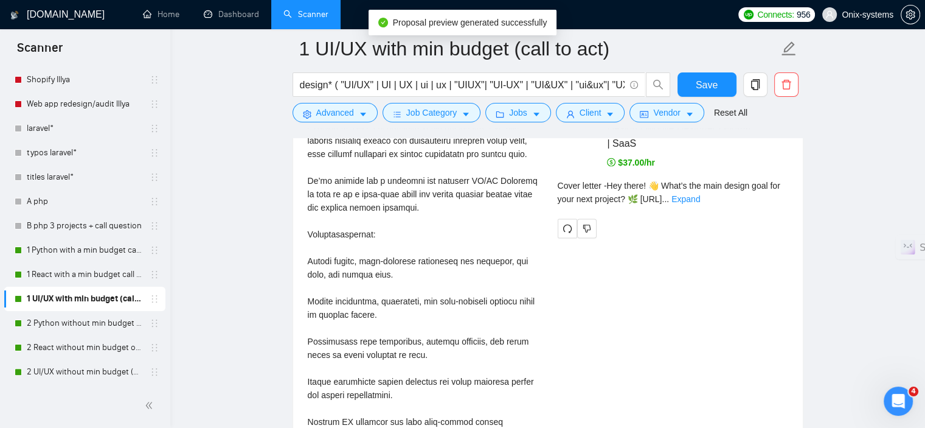
scroll to position [2632, 0]
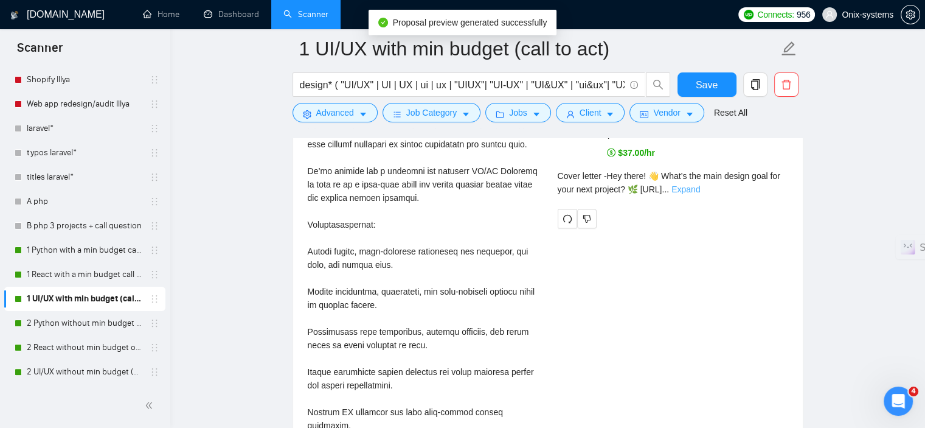
click at [700, 184] on link "Expand" at bounding box center [685, 189] width 29 height 10
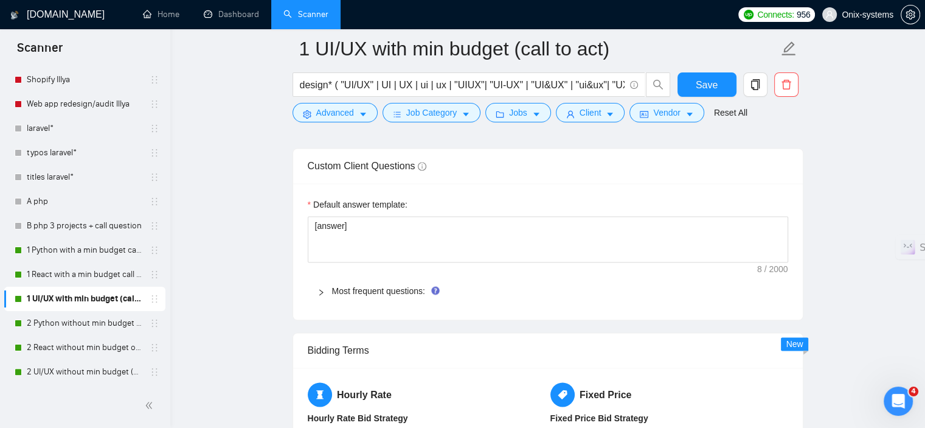
scroll to position [1537, 0]
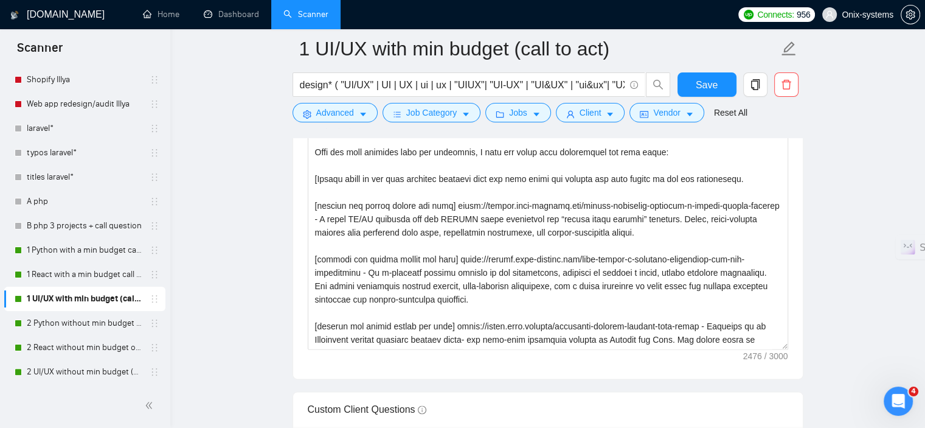
click at [703, 70] on form "1 UI/UX with min budget (call to act) design* ( "UI/UX" | UI | UX | ui | ux | "…" at bounding box center [548, 78] width 511 height 99
click at [704, 80] on span "Save" at bounding box center [707, 84] width 22 height 15
